Goal: Task Accomplishment & Management: Complete application form

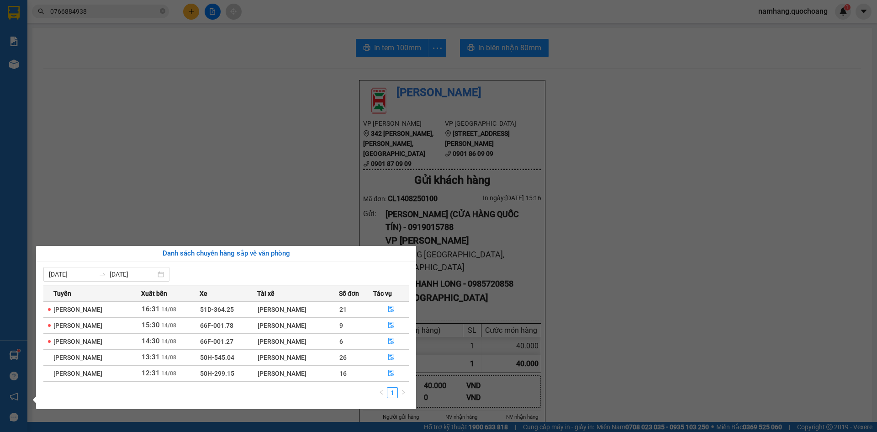
click at [327, 161] on section "Kết quả tìm kiếm ( 2 ) Bộ lọc Mã ĐH Trạng thái Món hàng Thu hộ Tổng cước Chưa c…" at bounding box center [438, 216] width 877 height 432
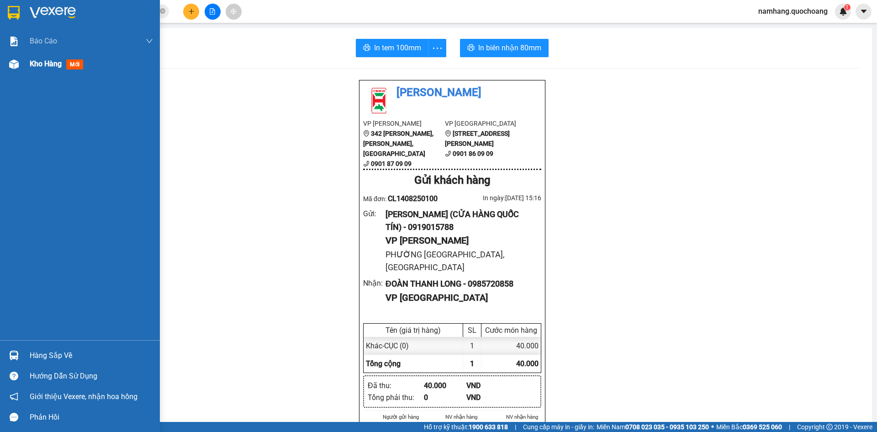
click at [48, 64] on span "Kho hàng" at bounding box center [46, 63] width 32 height 9
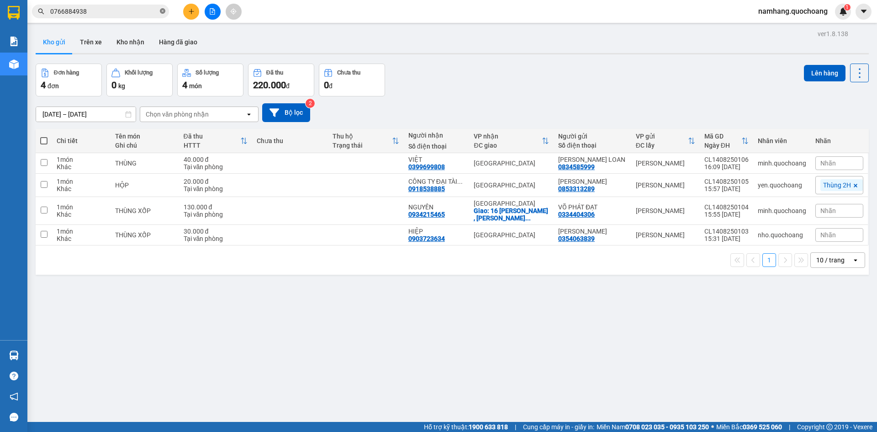
click at [163, 11] on icon "close-circle" at bounding box center [162, 10] width 5 height 5
click at [107, 11] on input "text" at bounding box center [104, 11] width 108 height 10
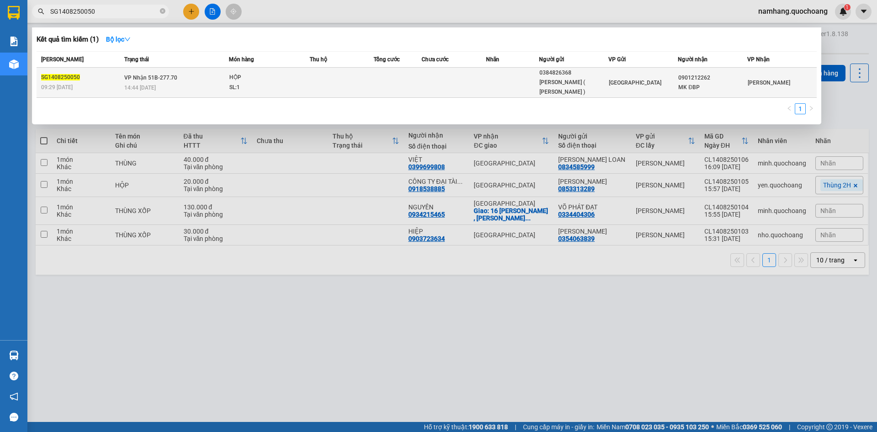
type input "SG1408250050"
click at [505, 81] on td at bounding box center [512, 83] width 53 height 30
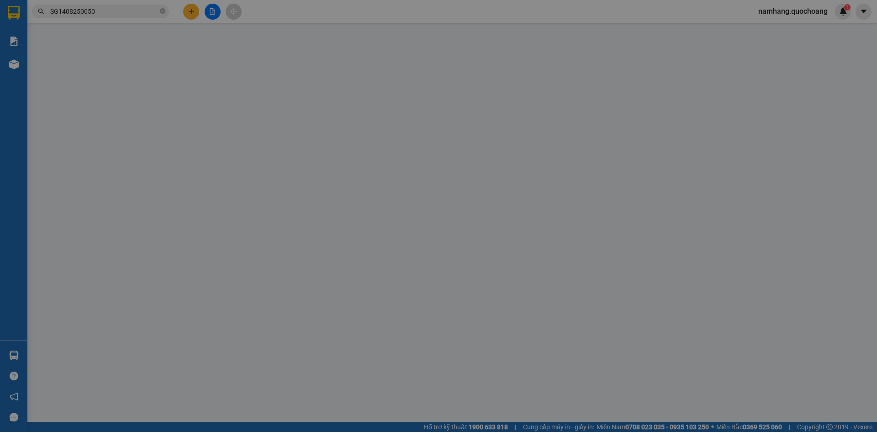
type input "0384826368"
type input "[PERSON_NAME] ( [PERSON_NAME] )"
type input "79 [PERSON_NAME][GEOGRAPHIC_DATA] NHÌ QUẬN [GEOGRAPHIC_DATA]"
type input "0901212262"
type input "MK ĐBP"
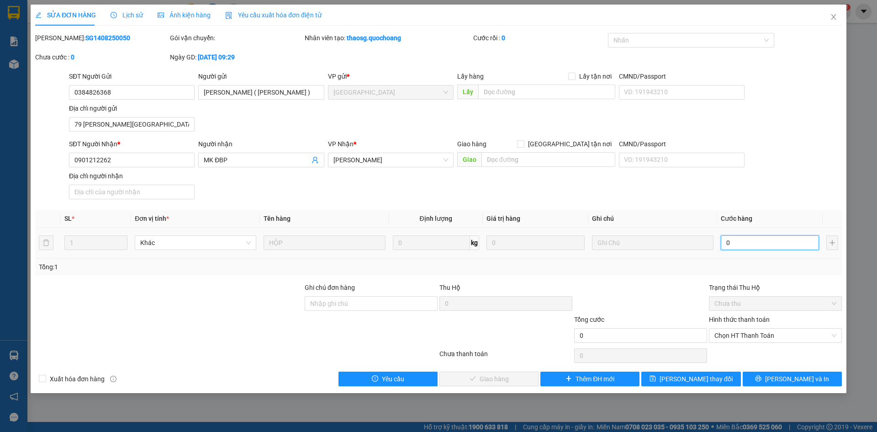
click at [761, 248] on input "0" at bounding box center [770, 242] width 98 height 15
click at [831, 19] on icon "close" at bounding box center [833, 16] width 7 height 7
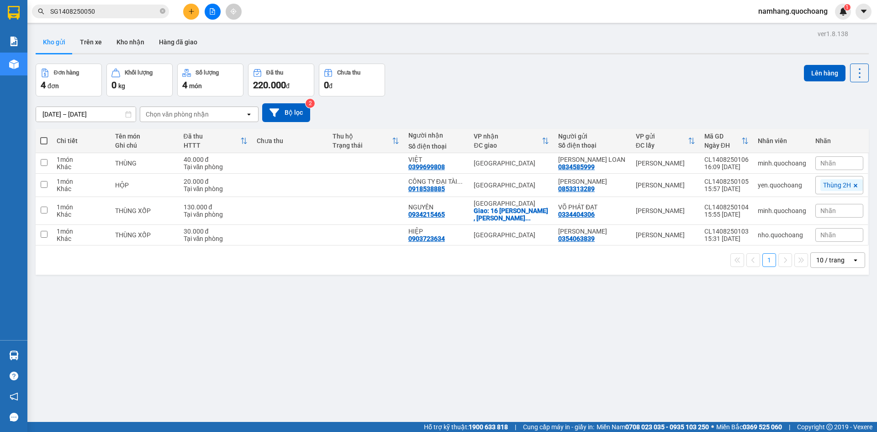
click at [128, 11] on input "SG1408250050" at bounding box center [104, 11] width 108 height 10
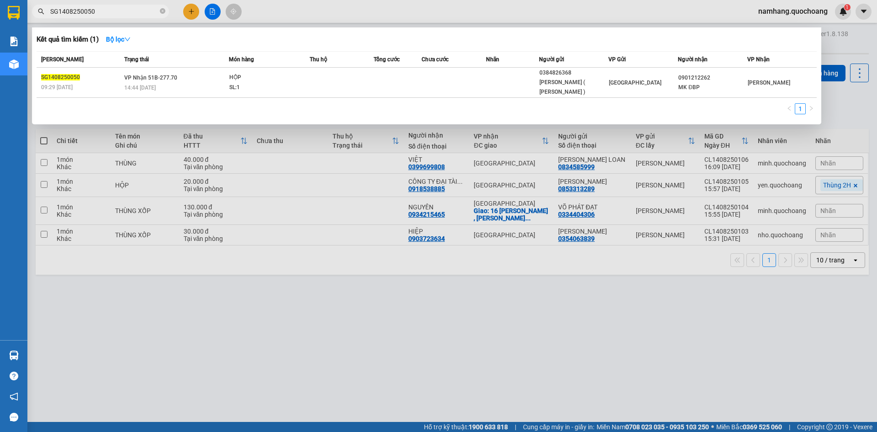
click at [128, 11] on input "SG1408250050" at bounding box center [104, 11] width 108 height 10
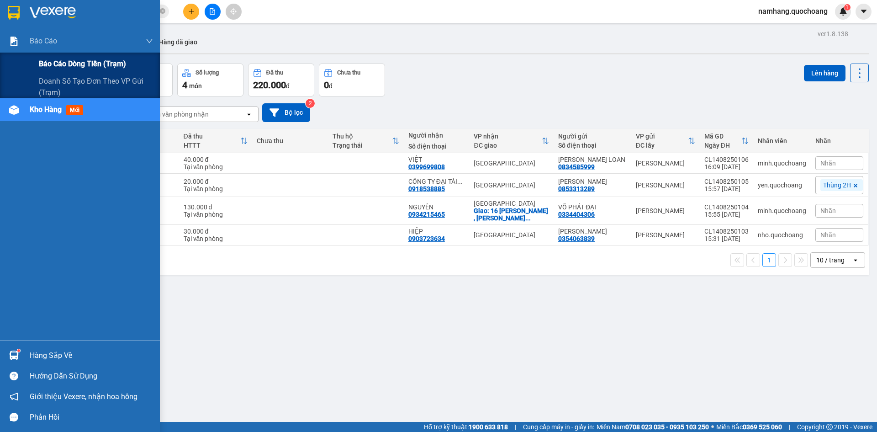
type input "0919559299"
click at [73, 64] on span "Báo cáo dòng tiền (trạm)" at bounding box center [82, 63] width 87 height 11
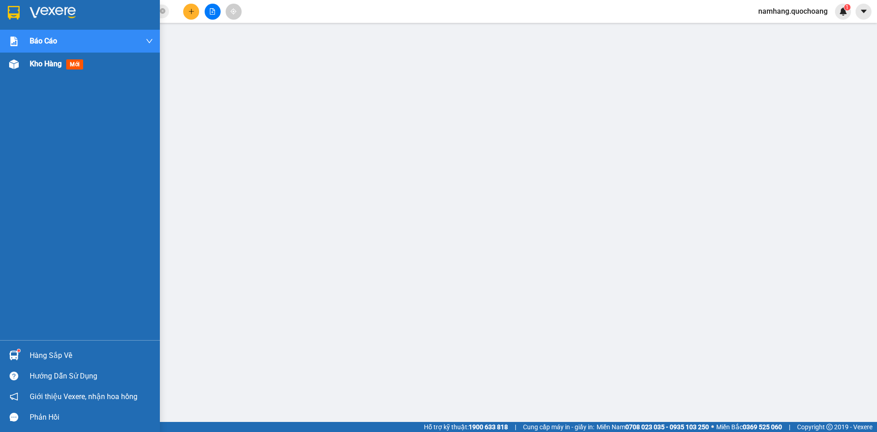
click at [53, 67] on span "Kho hàng" at bounding box center [46, 63] width 32 height 9
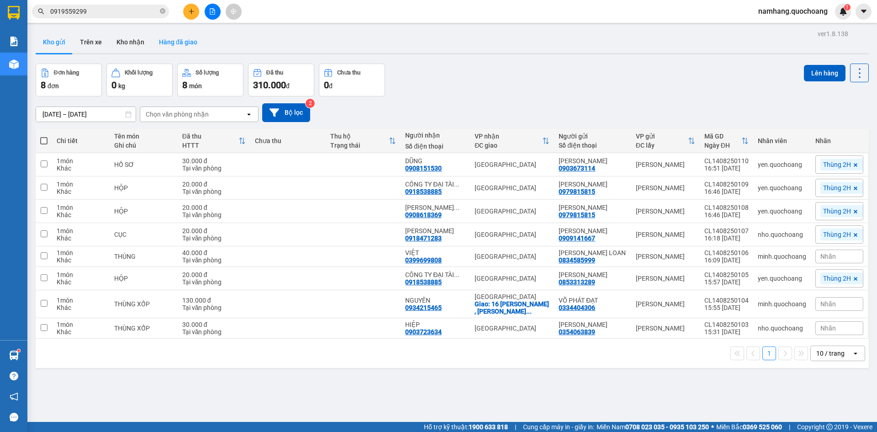
click at [166, 41] on button "Hàng đã giao" at bounding box center [178, 42] width 53 height 22
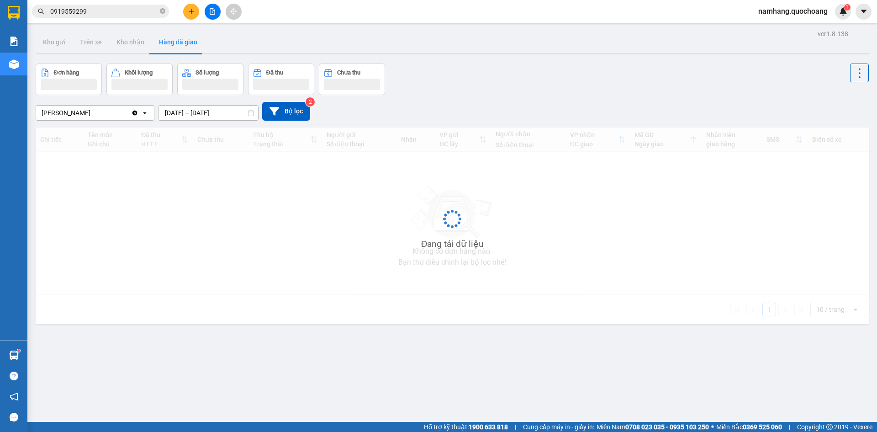
click at [199, 115] on input "[DATE] – [DATE]" at bounding box center [208, 112] width 100 height 15
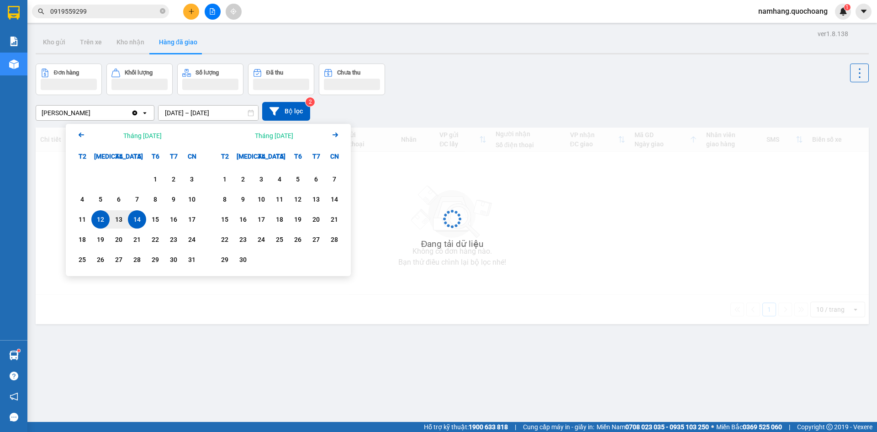
click at [139, 217] on div "14" at bounding box center [137, 219] width 13 height 11
type input "[DATE] – [DATE]"
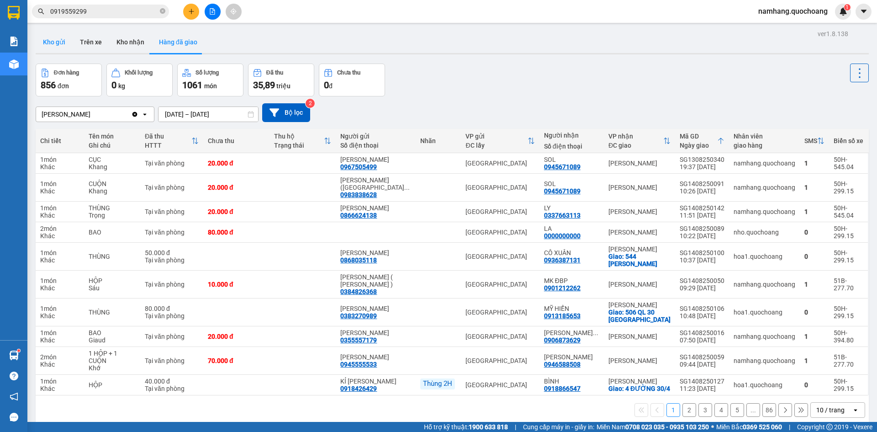
click at [59, 43] on button "Kho gửi" at bounding box center [54, 42] width 37 height 22
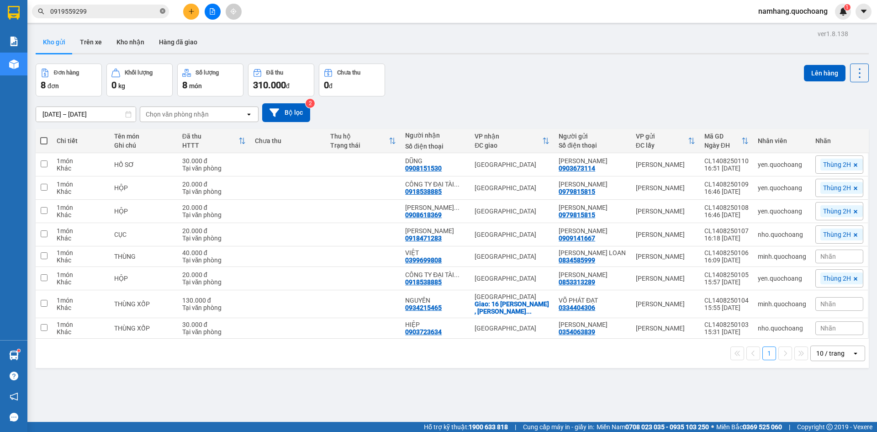
click at [165, 13] on icon "close-circle" at bounding box center [162, 10] width 5 height 5
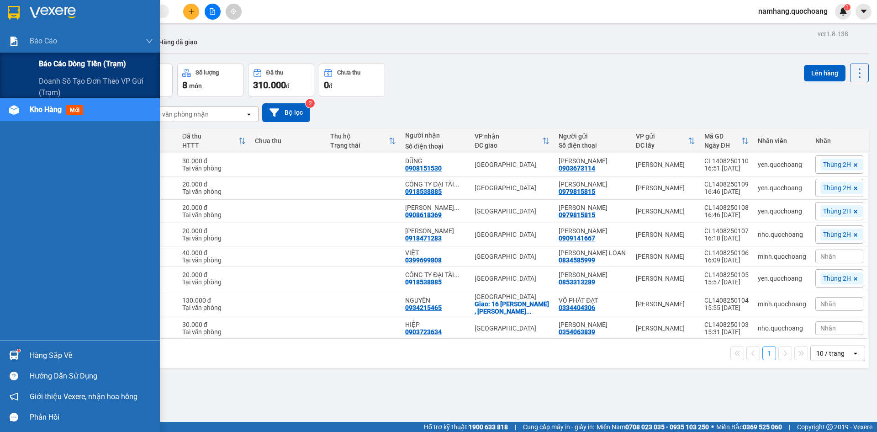
click at [61, 60] on span "Báo cáo dòng tiền (trạm)" at bounding box center [82, 63] width 87 height 11
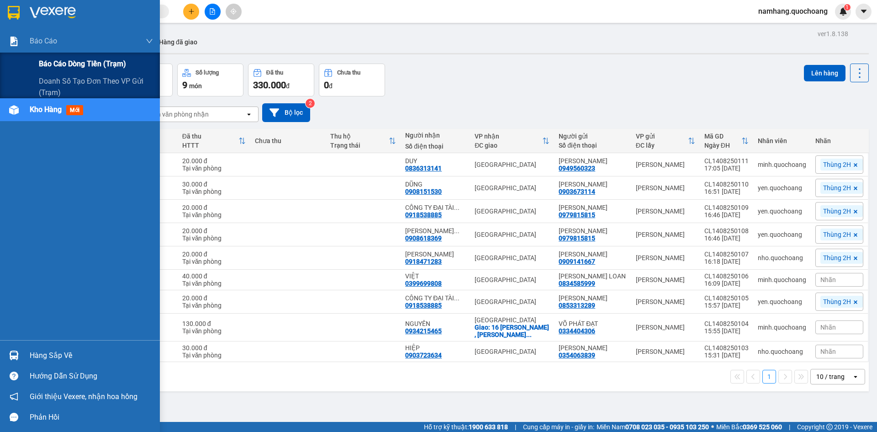
click at [52, 66] on span "Báo cáo dòng tiền (trạm)" at bounding box center [82, 63] width 87 height 11
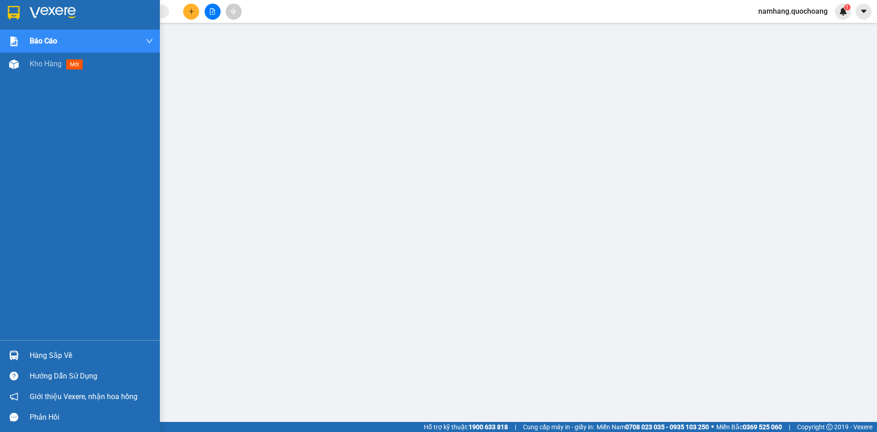
click at [42, 356] on div "Hàng sắp về" at bounding box center [91, 355] width 123 height 14
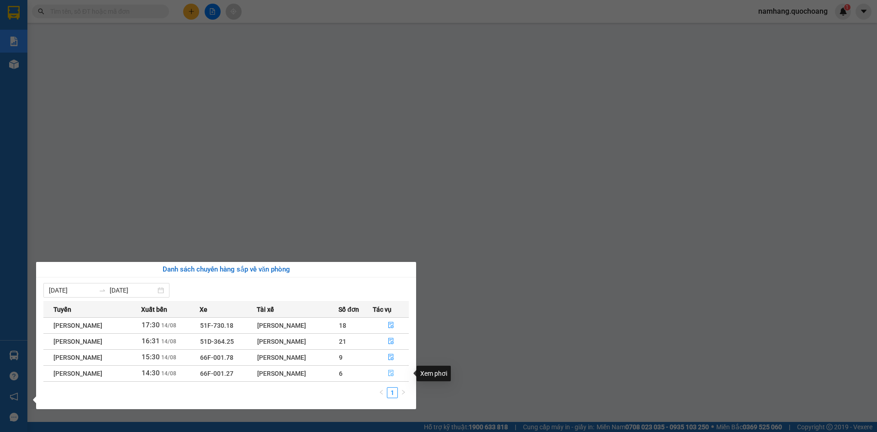
click at [394, 376] on icon "file-done" at bounding box center [390, 373] width 5 height 6
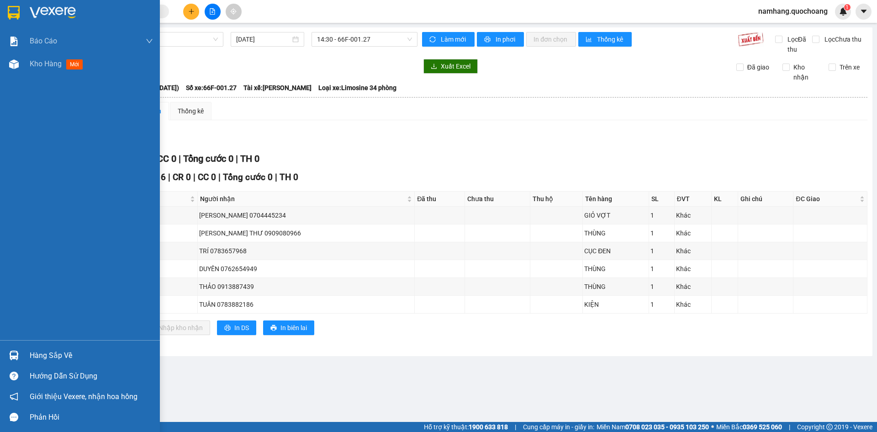
click at [34, 349] on div "Hàng sắp về" at bounding box center [91, 355] width 123 height 14
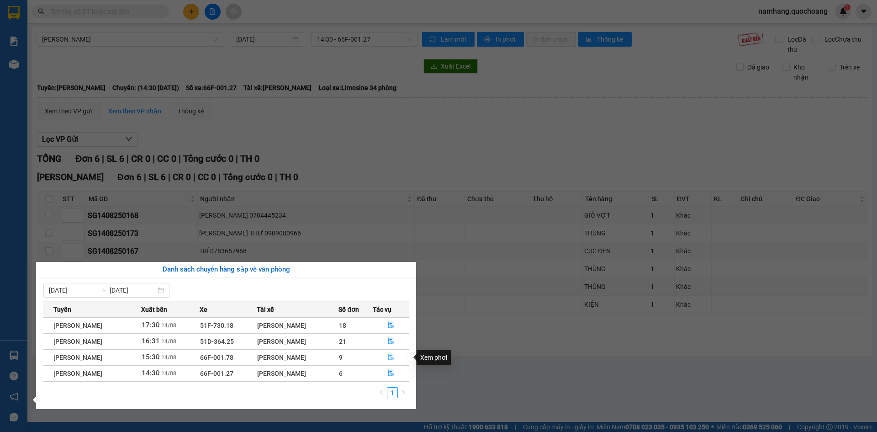
click at [393, 357] on icon "file-done" at bounding box center [390, 357] width 5 height 6
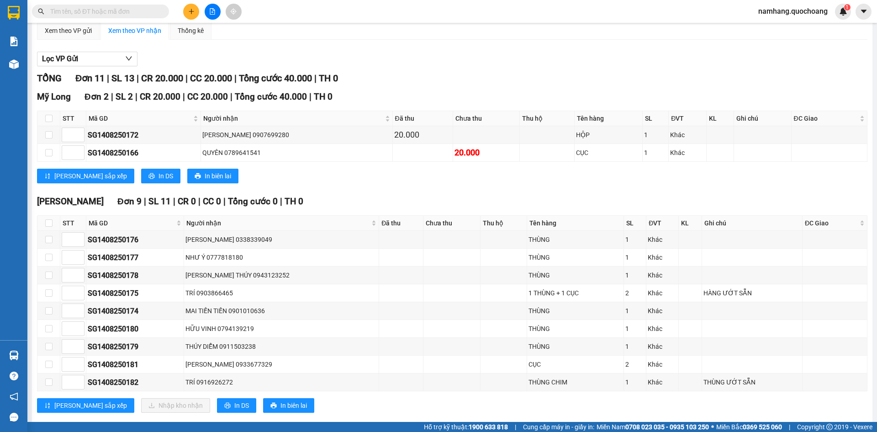
scroll to position [97, 0]
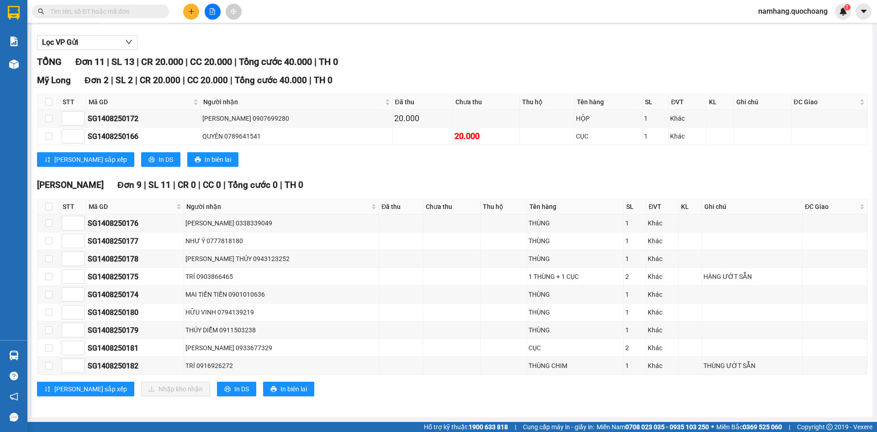
click at [185, 13] on button at bounding box center [191, 12] width 16 height 16
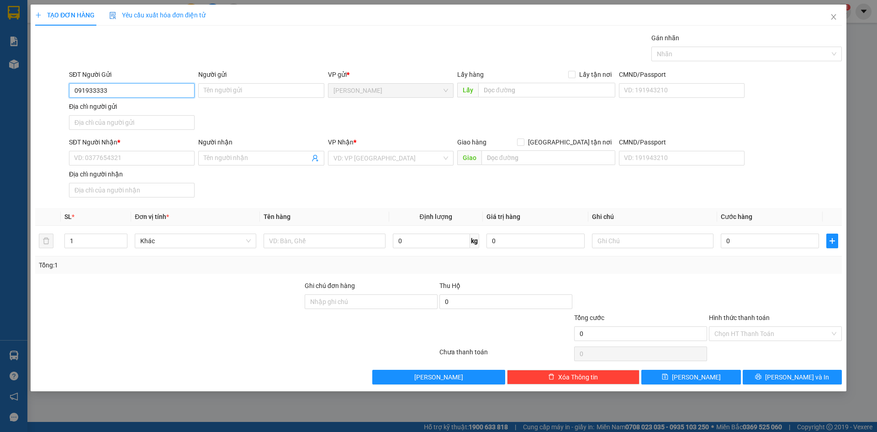
type input "0919333332"
click at [157, 105] on div "0919333332 - ANH ĐẠT" at bounding box center [131, 109] width 115 height 10
type input "ANH ĐẠT"
click at [141, 95] on input "0919333332" at bounding box center [132, 90] width 126 height 15
click at [135, 107] on div "0919333332 - ANH ĐẠT" at bounding box center [131, 109] width 115 height 10
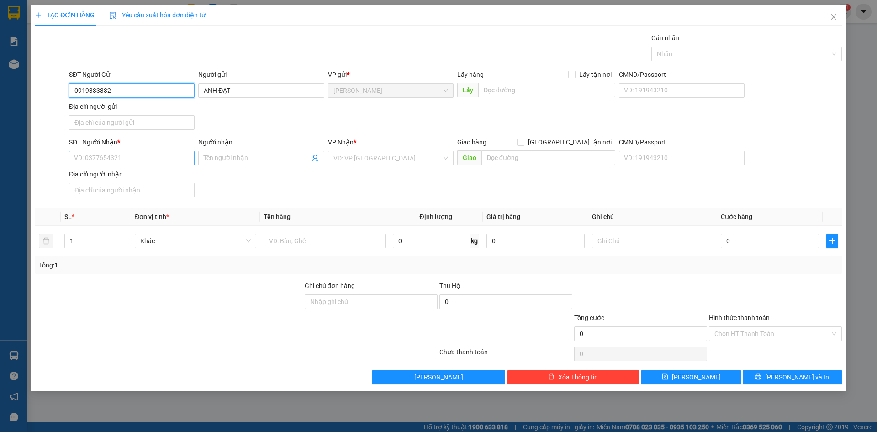
type input "0919333332"
click at [121, 160] on input "SĐT Người Nhận *" at bounding box center [132, 158] width 126 height 15
type input "0906655039"
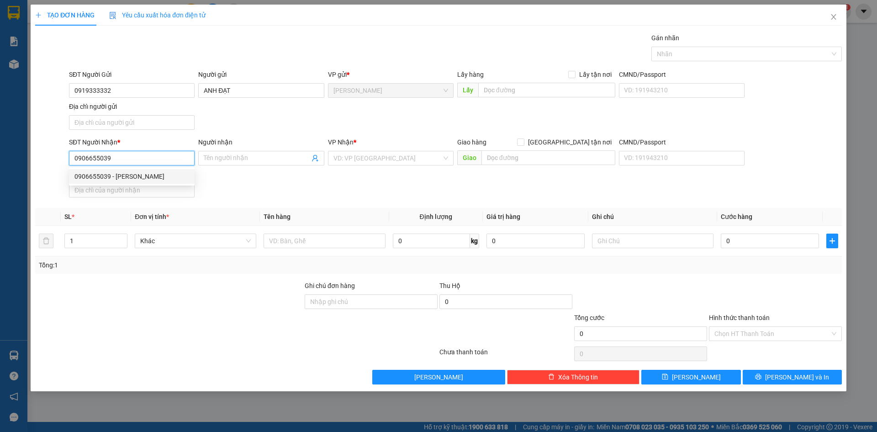
click at [168, 173] on div "0906655039 - NGUYỄN NGỌC NHI" at bounding box center [131, 176] width 115 height 10
type input "NGUYỄN NGỌC NHI"
type input "0906655039"
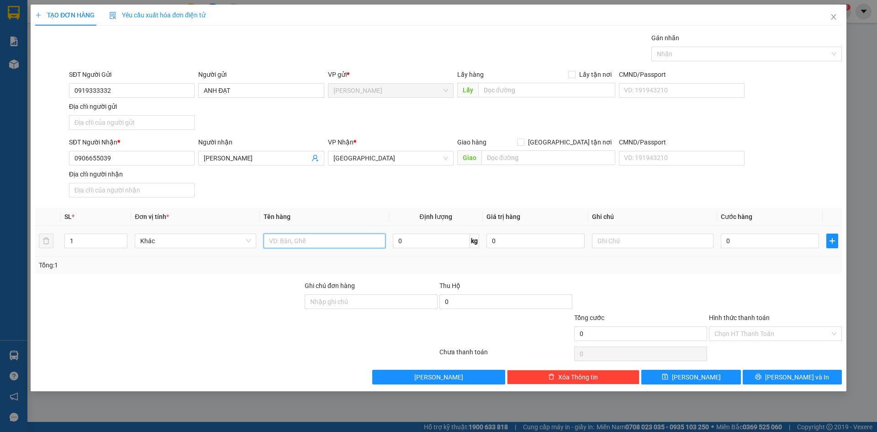
click at [310, 245] on input "text" at bounding box center [324, 240] width 121 height 15
type input "1.600.000 VND"
click at [748, 242] on input "0" at bounding box center [770, 240] width 98 height 15
type input "3"
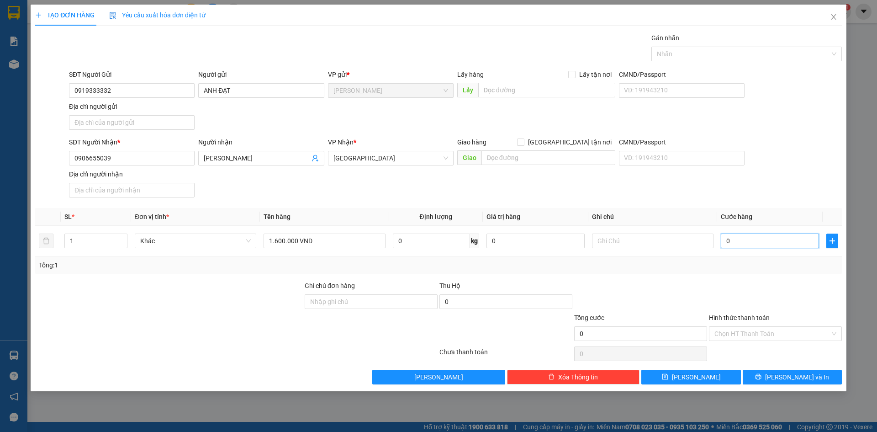
type input "3"
type input "30"
type input "300"
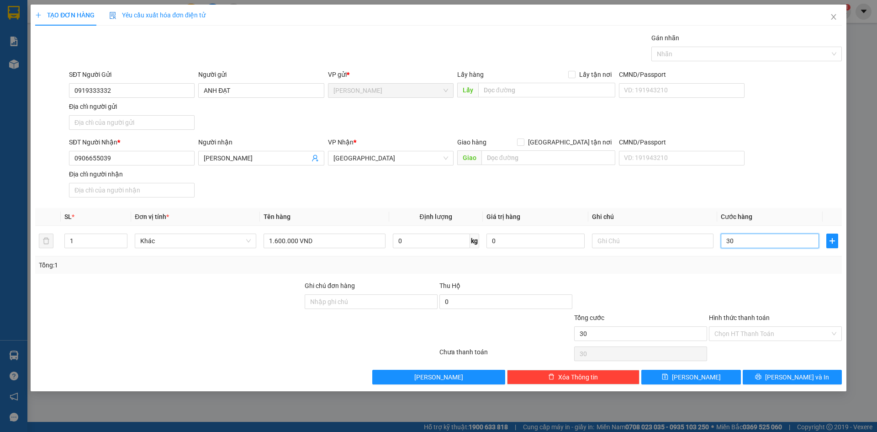
type input "300"
type input "3.000"
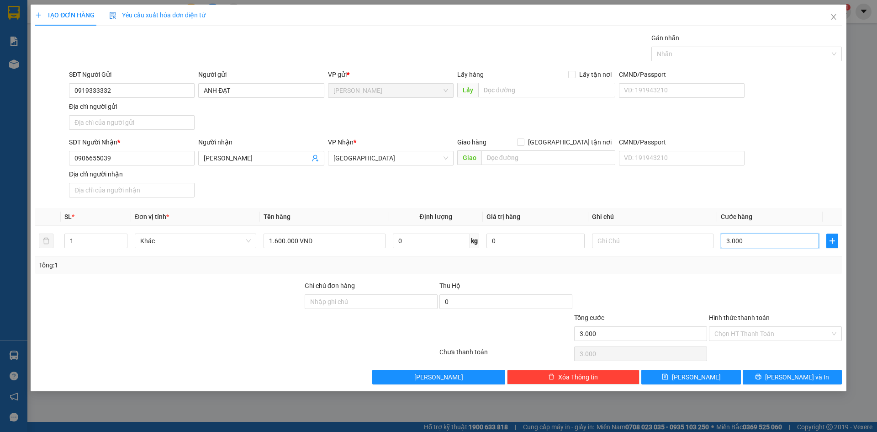
type input "30.000"
click at [776, 179] on div "SĐT Người Nhận * 0906655039 Người nhận NGUYỄN NGỌC NHI VP Nhận * Sài Gòn Giao h…" at bounding box center [455, 169] width 776 height 64
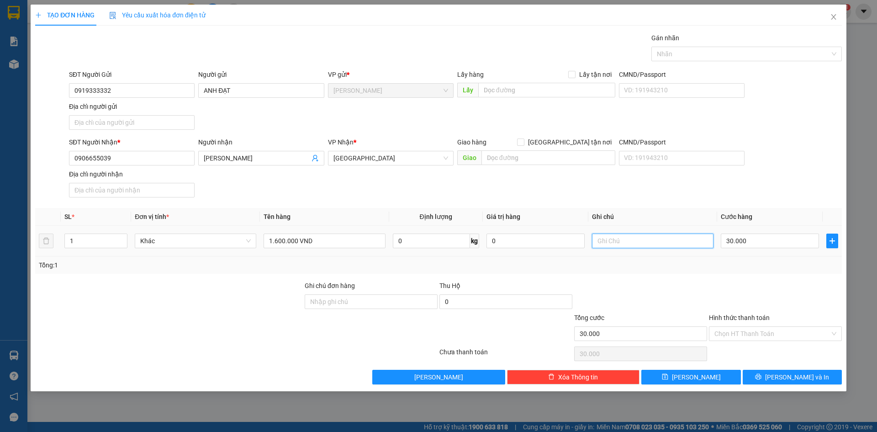
click at [656, 248] on input "text" at bounding box center [652, 240] width 121 height 15
click at [348, 239] on input "1.600.000 VND" at bounding box center [324, 240] width 121 height 15
click at [345, 238] on input "1.600.000 VND 9TIEN62" at bounding box center [324, 240] width 121 height 15
type input "1.600.000 VND (TIỀN THU HỘ)"
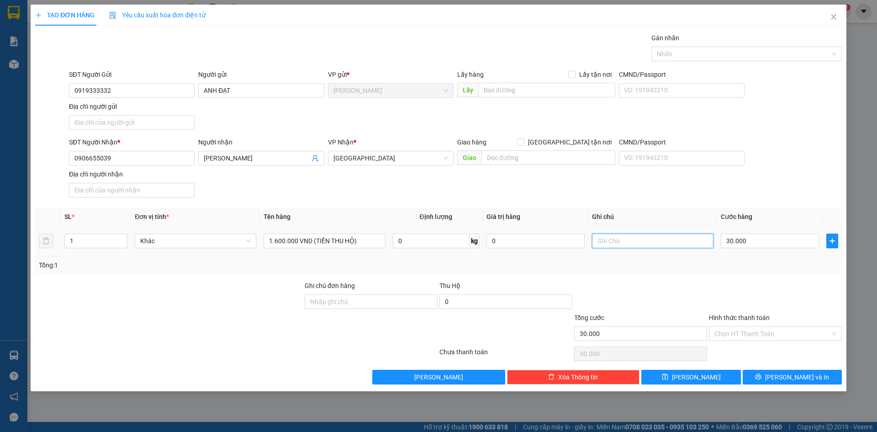
click at [632, 242] on input "text" at bounding box center [652, 240] width 121 height 15
type input "KHÁCH CK A2"
click at [796, 189] on div "SĐT Người Nhận * 0906655039 Người nhận NGUYỄN NGỌC NHI VP Nhận * Sài Gòn Giao h…" at bounding box center [455, 169] width 776 height 64
click at [754, 297] on div at bounding box center [775, 296] width 135 height 32
click at [782, 381] on button "[PERSON_NAME] và In" at bounding box center [792, 376] width 99 height 15
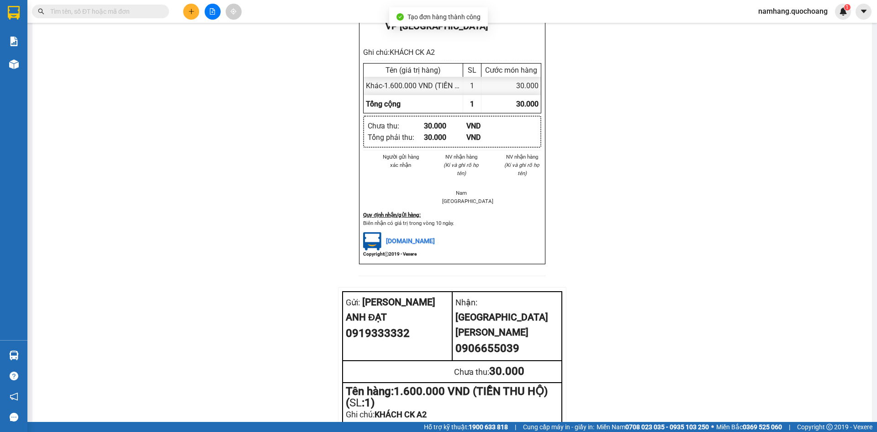
scroll to position [310, 0]
